Goal: Navigation & Orientation: Find specific page/section

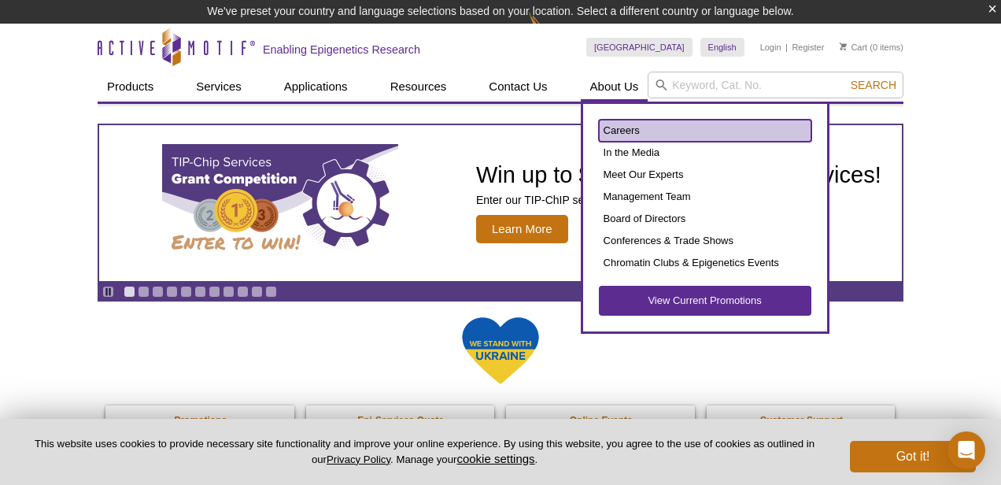
click at [635, 130] on link "Careers" at bounding box center [705, 131] width 212 height 22
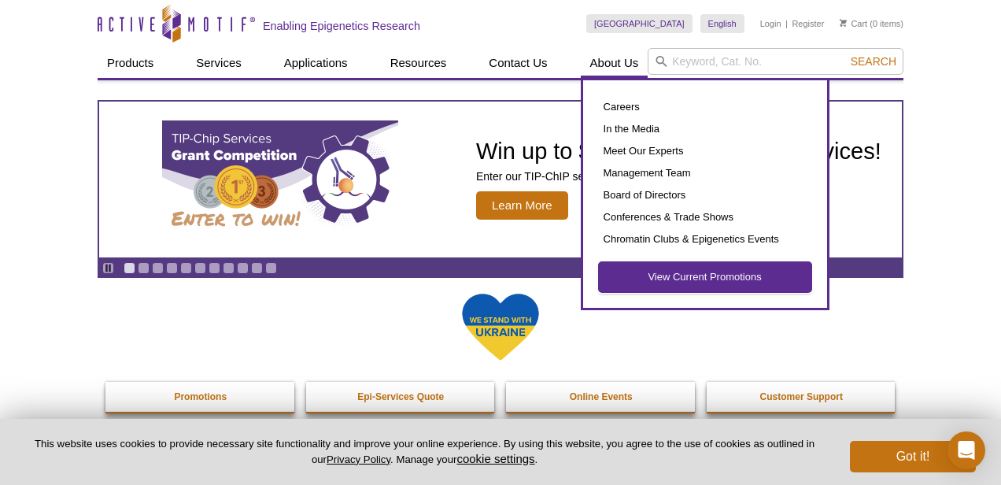
click at [662, 278] on link "View Current Promotions" at bounding box center [705, 277] width 212 height 30
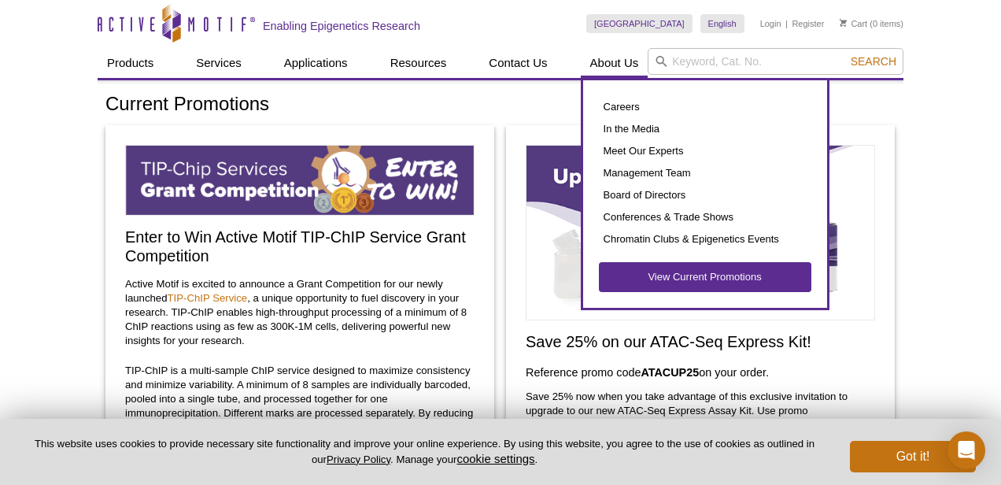
click at [620, 91] on div "Careers In the Media Meet Our Experts Management Team Board of Directors Confer…" at bounding box center [705, 194] width 249 height 232
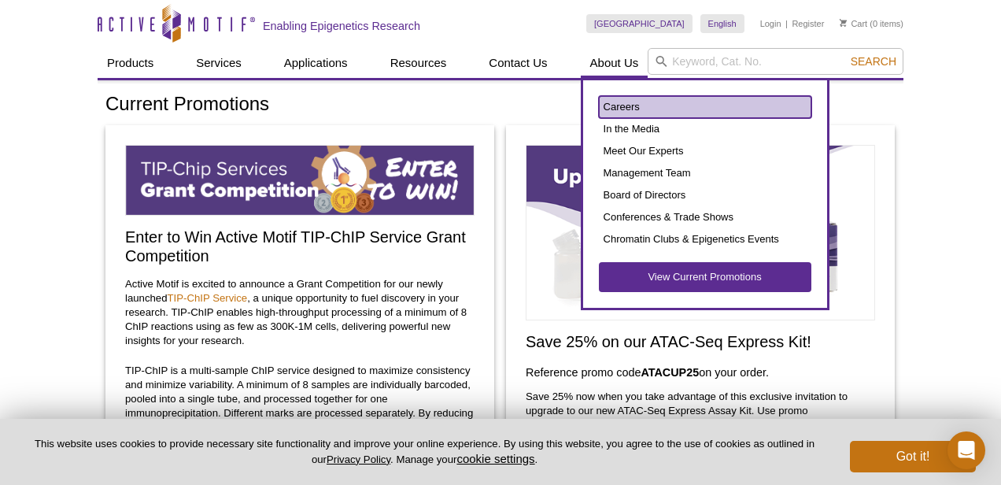
click at [620, 101] on link "Careers" at bounding box center [705, 107] width 212 height 22
